Goal: Task Accomplishment & Management: Complete application form

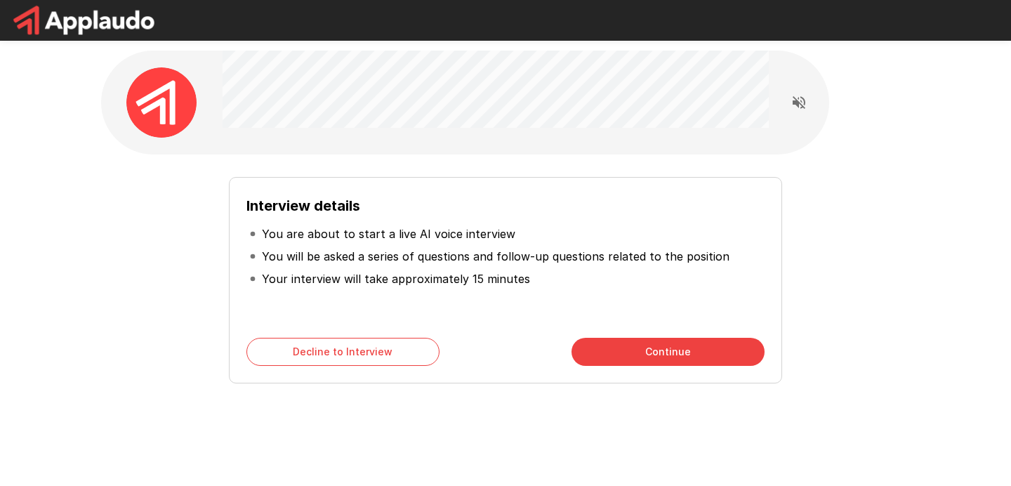
click at [623, 347] on button "Continue" at bounding box center [667, 352] width 193 height 28
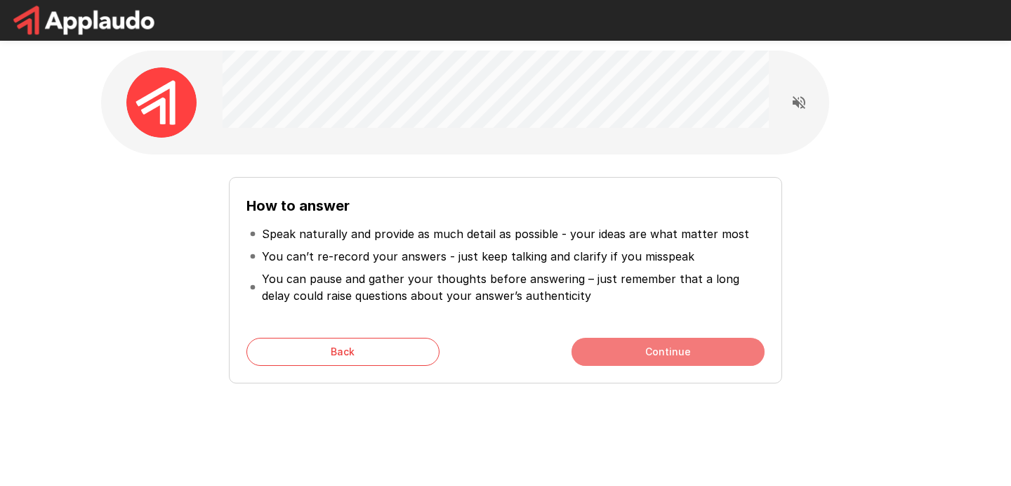
click at [637, 360] on button "Continue" at bounding box center [667, 352] width 193 height 28
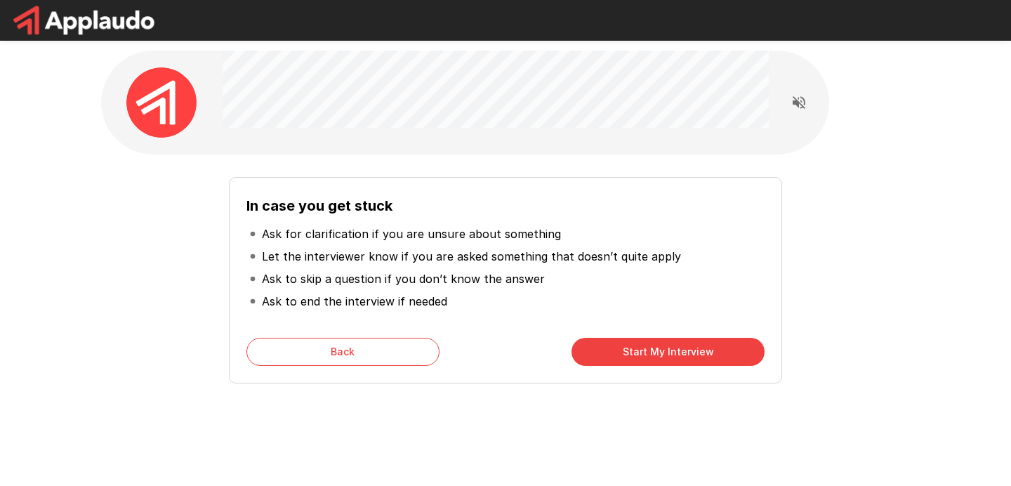
click at [637, 360] on button "Start My Interview" at bounding box center [667, 352] width 193 height 28
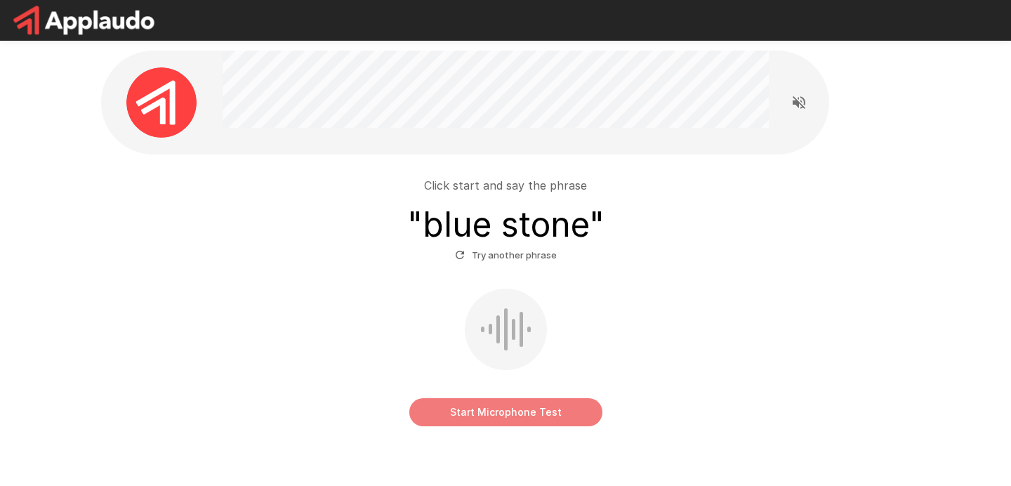
click at [537, 414] on button "Start Microphone Test" at bounding box center [505, 412] width 193 height 28
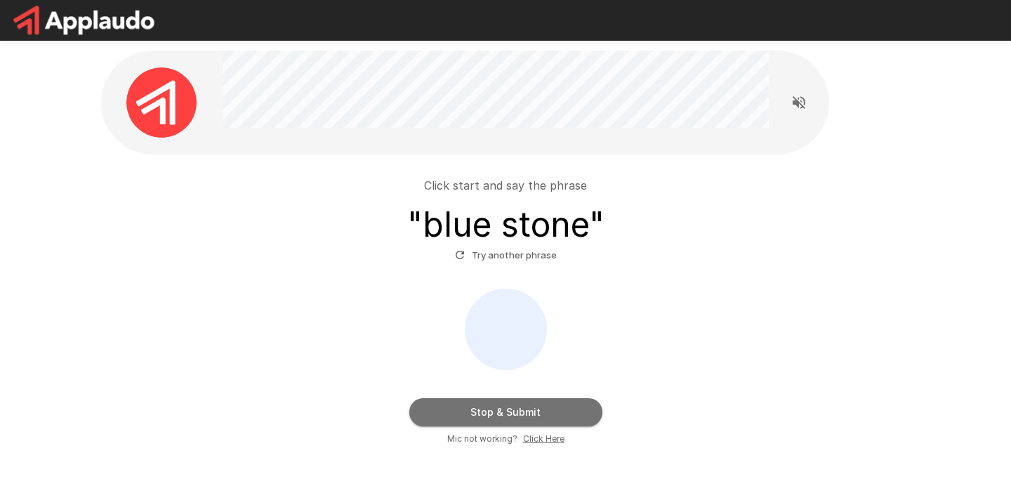
click at [514, 407] on button "Stop & Submit" at bounding box center [505, 412] width 193 height 28
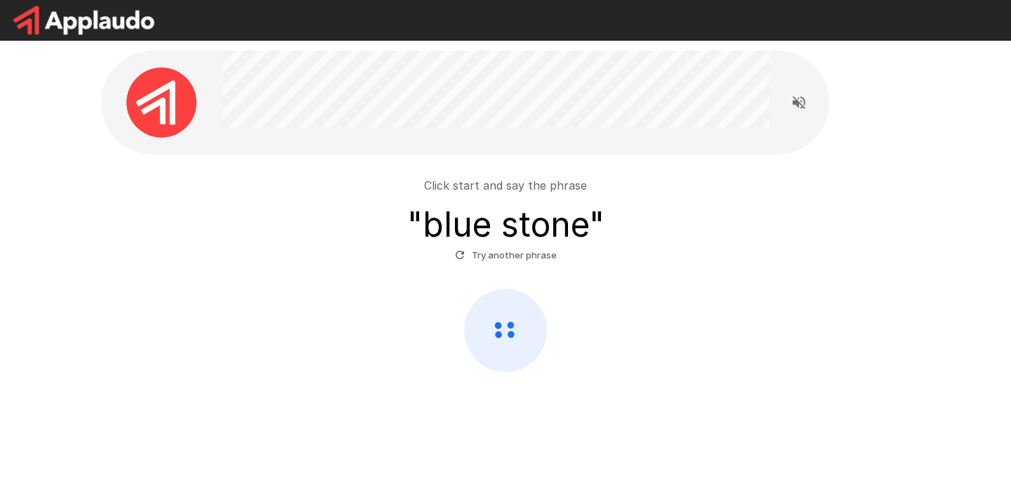
click at [492, 255] on button "Try another phrase" at bounding box center [505, 255] width 109 height 22
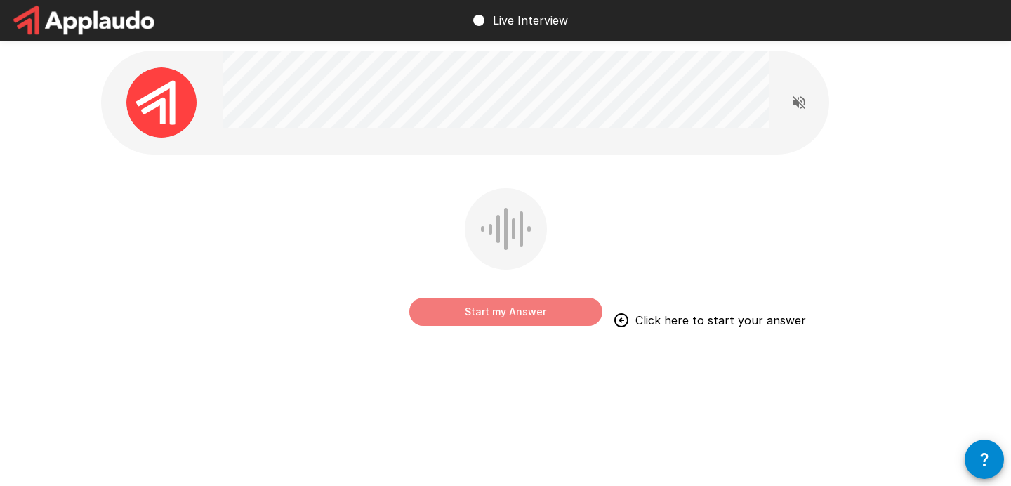
click at [521, 311] on button "Start my Answer" at bounding box center [505, 312] width 193 height 28
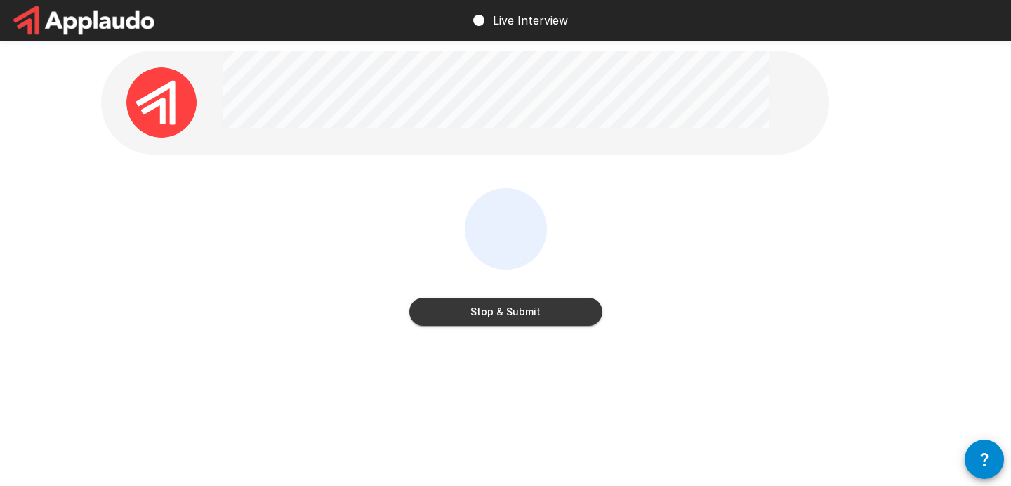
click at [521, 311] on button "Stop & Submit" at bounding box center [505, 312] width 193 height 28
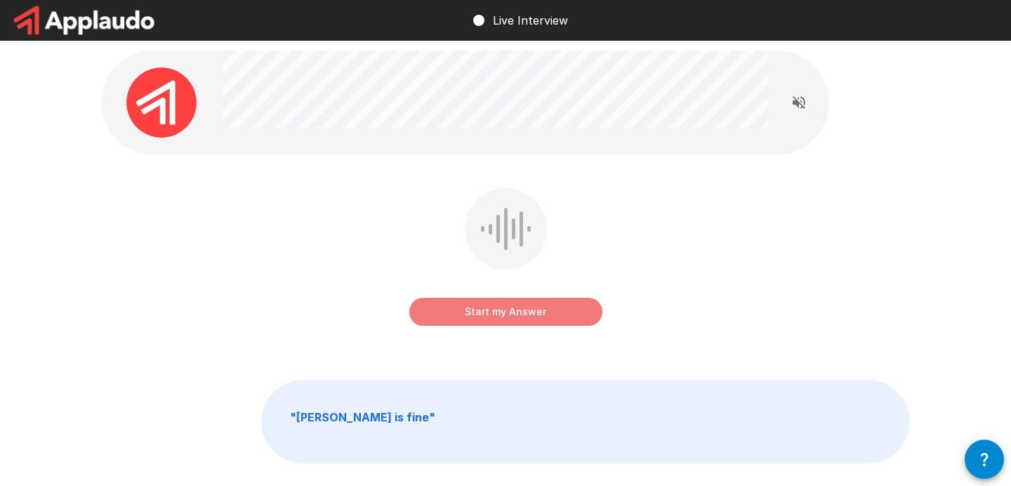
click at [518, 313] on button "Start my Answer" at bounding box center [505, 312] width 193 height 28
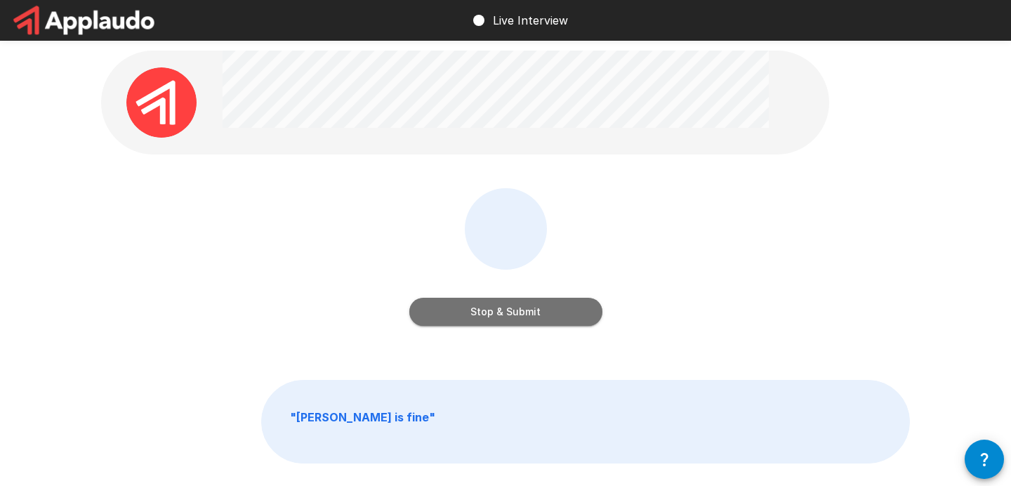
click at [518, 313] on button "Stop & Submit" at bounding box center [505, 312] width 193 height 28
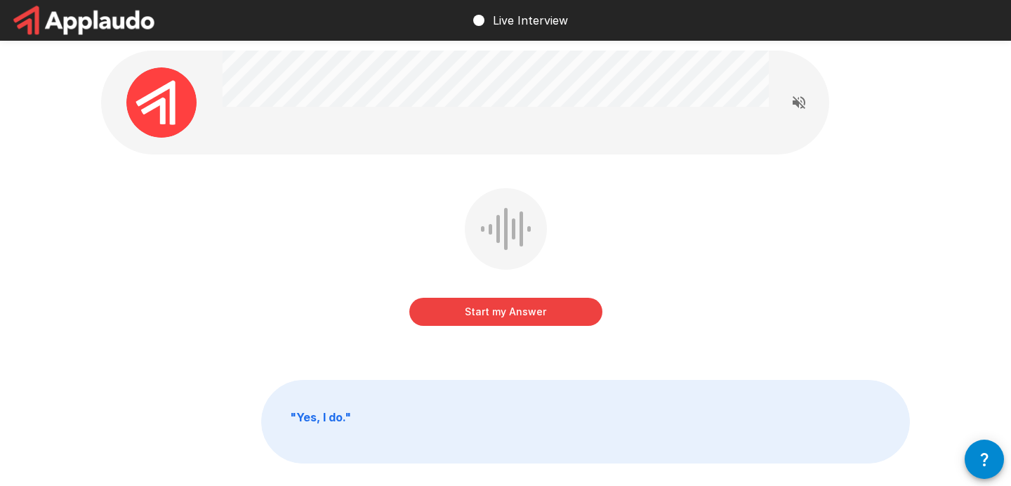
click at [518, 313] on button "Start my Answer" at bounding box center [505, 312] width 193 height 28
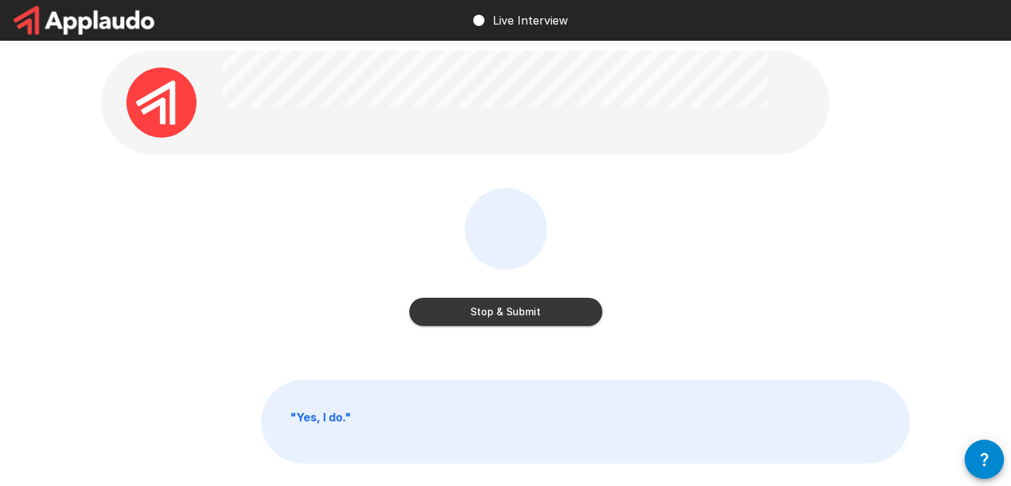
click at [518, 313] on button "Stop & Submit" at bounding box center [505, 312] width 193 height 28
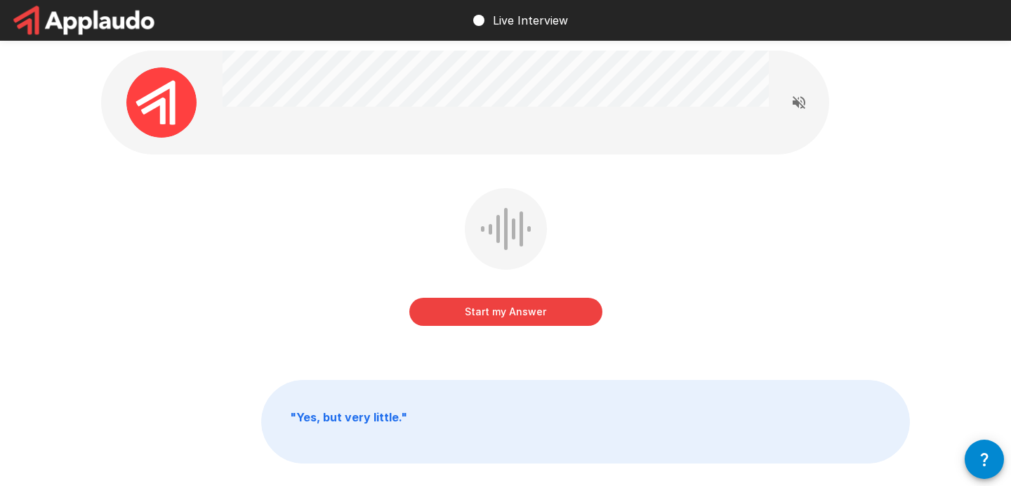
click at [518, 313] on button "Start my Answer" at bounding box center [505, 312] width 193 height 28
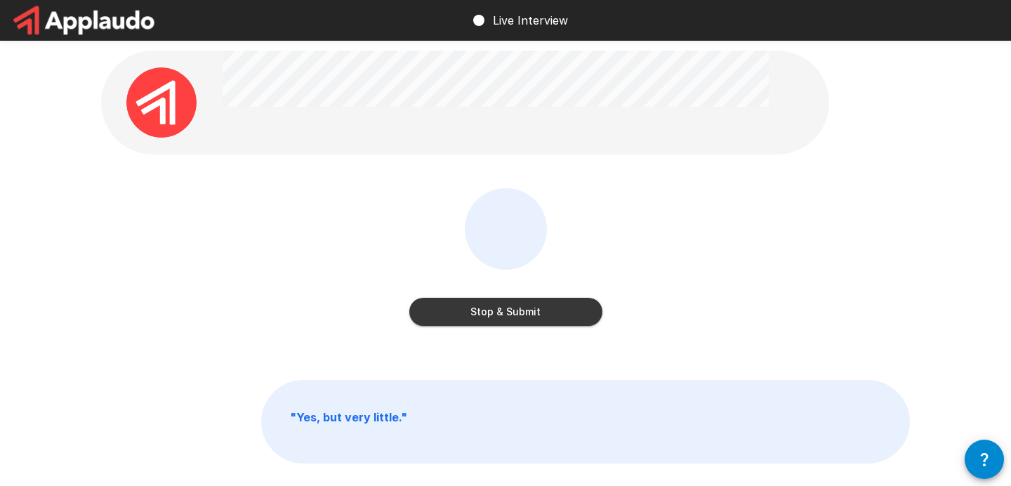
click at [518, 313] on button "Stop & Submit" at bounding box center [505, 312] width 193 height 28
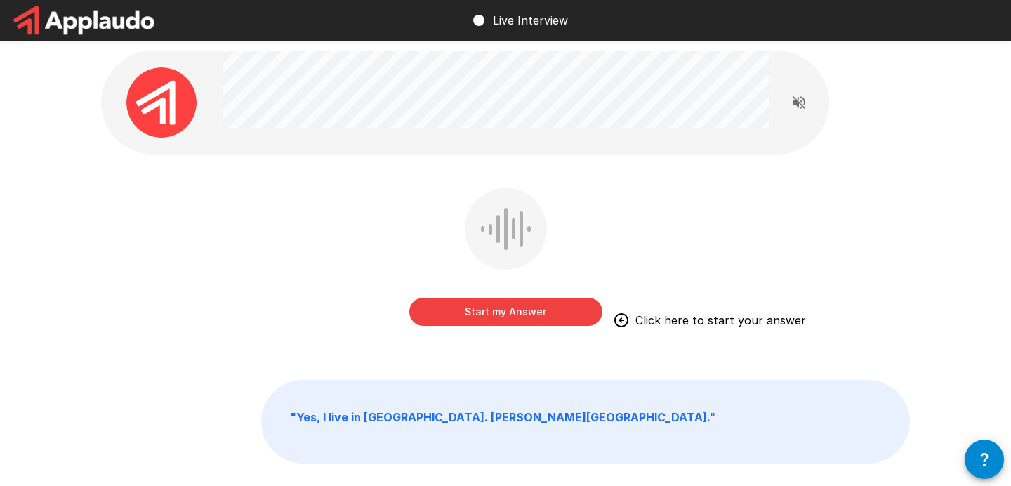
click at [502, 307] on button "Start my Answer" at bounding box center [505, 312] width 193 height 28
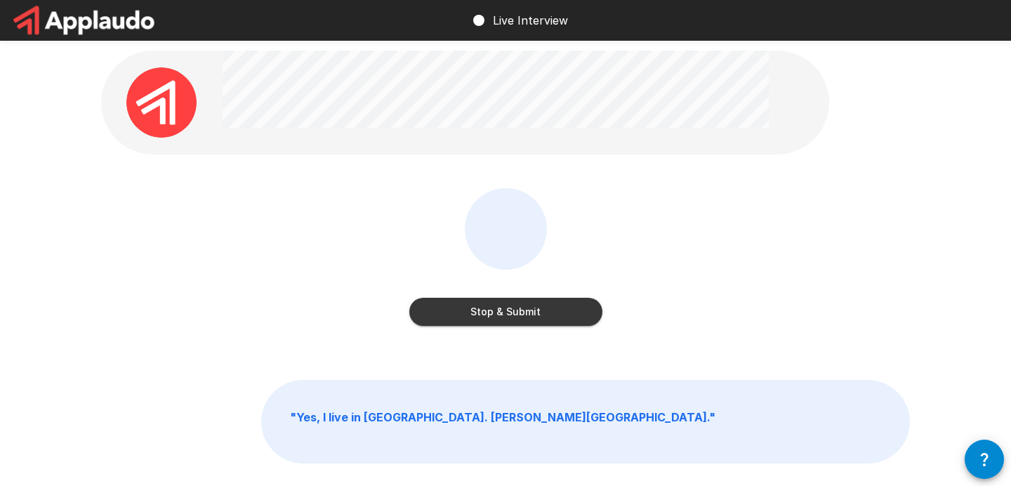
click at [502, 307] on button "Stop & Submit" at bounding box center [505, 312] width 193 height 28
